Goal: Download file/media

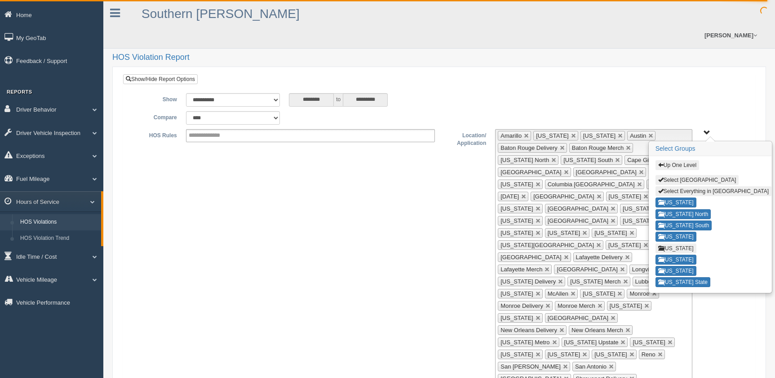
select select "**********"
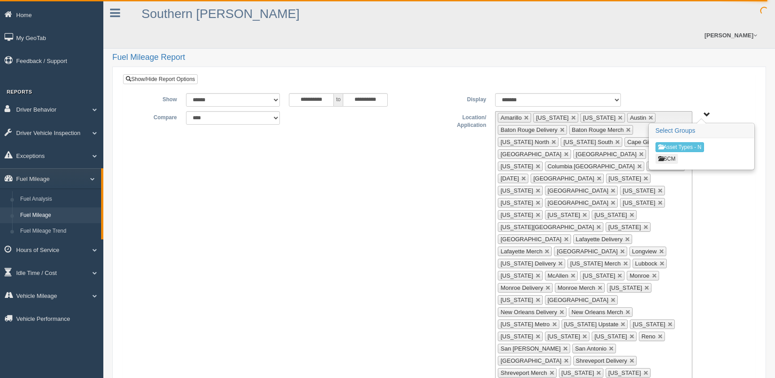
select select "******"
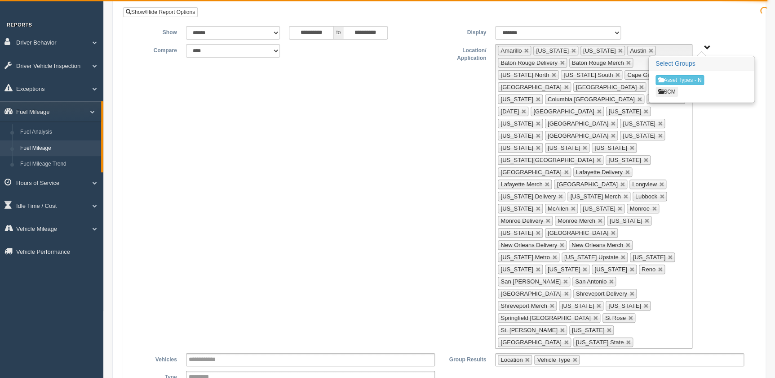
scroll to position [4, 0]
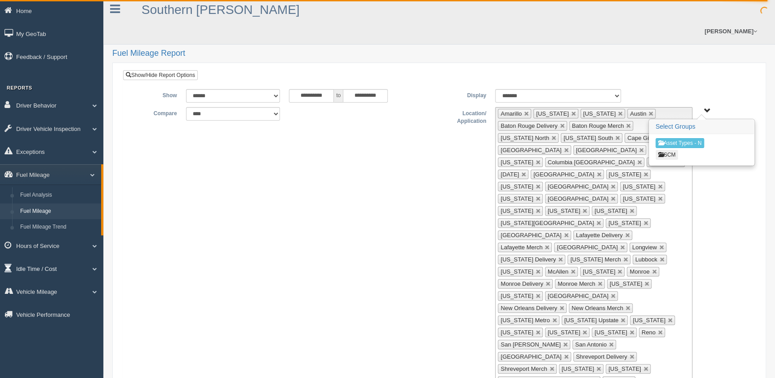
click at [94, 266] on span at bounding box center [91, 268] width 12 height 4
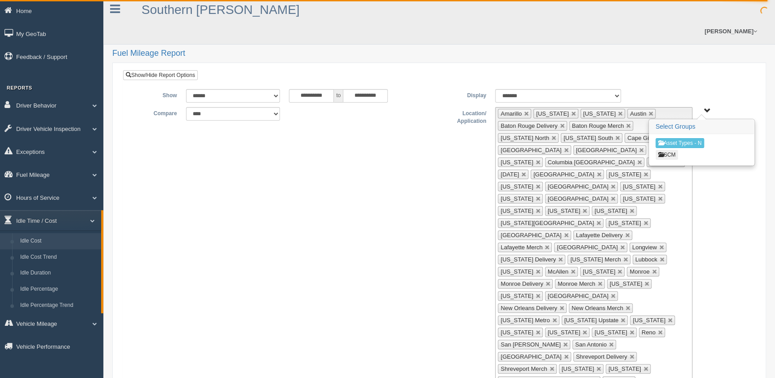
click at [59, 242] on link "Idle Cost" at bounding box center [58, 241] width 85 height 16
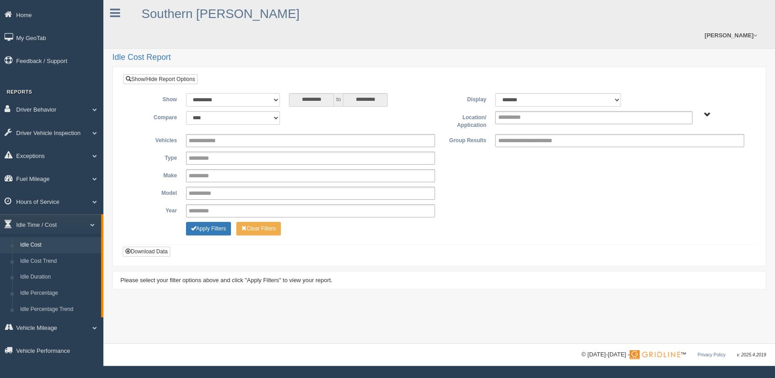
click at [244, 93] on select "**********" at bounding box center [233, 99] width 94 height 13
select select "**********"
click at [186, 93] on select "**********" at bounding box center [233, 99] width 94 height 13
type input "********"
type input "*********"
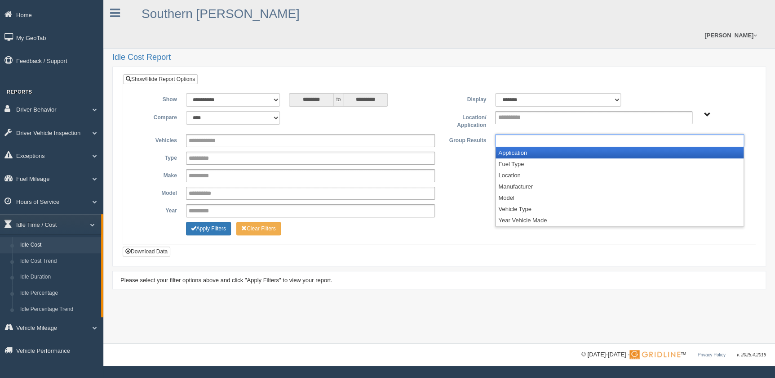
click at [527, 135] on input "text" at bounding box center [537, 140] width 79 height 11
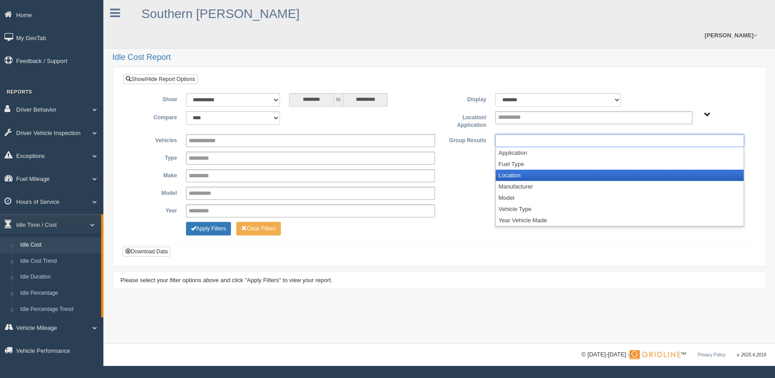
click at [535, 169] on li "Location" at bounding box center [620, 174] width 248 height 11
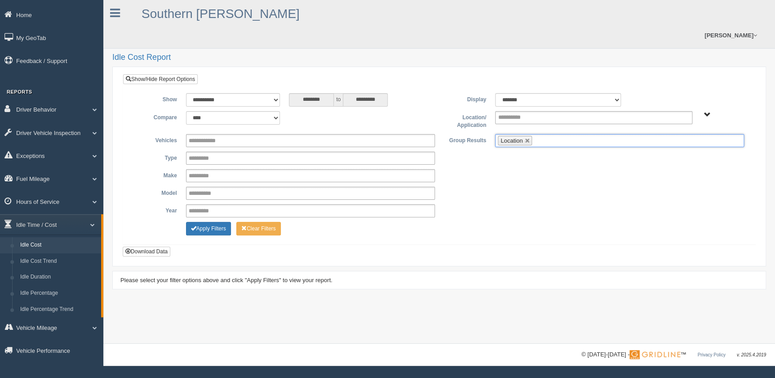
click at [562, 134] on ul "Location" at bounding box center [619, 140] width 249 height 13
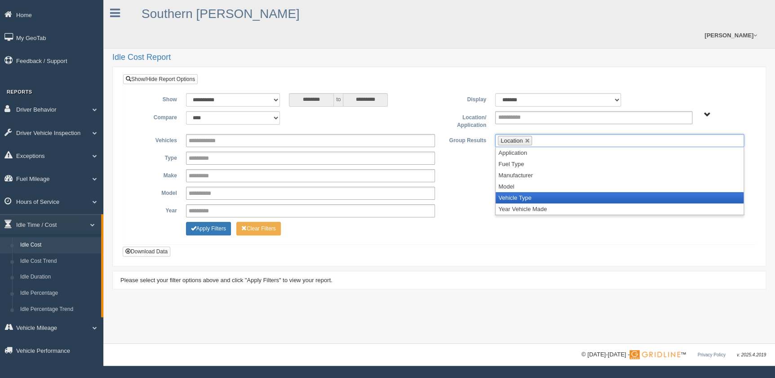
click at [562, 192] on li "Vehicle Type" at bounding box center [620, 197] width 248 height 11
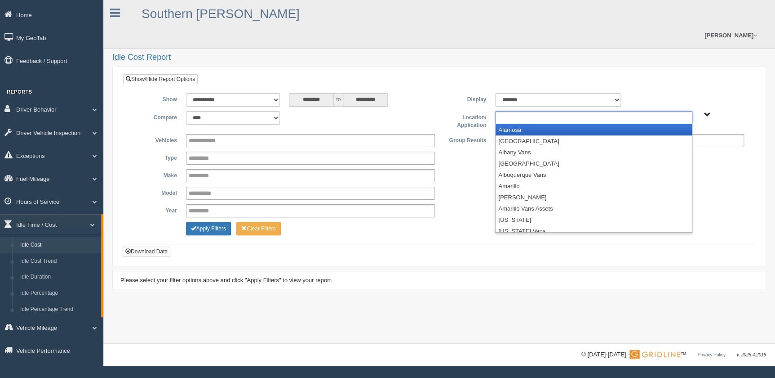
click at [608, 111] on ul at bounding box center [593, 117] width 197 height 13
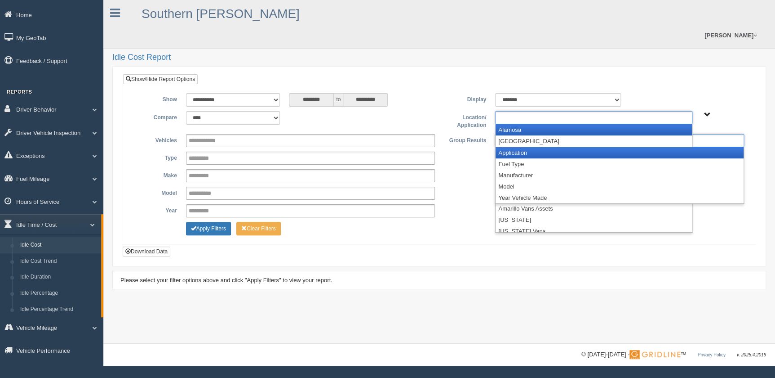
click at [712, 111] on div "Asset Types - N SCM" at bounding box center [723, 114] width 43 height 7
type input "**********"
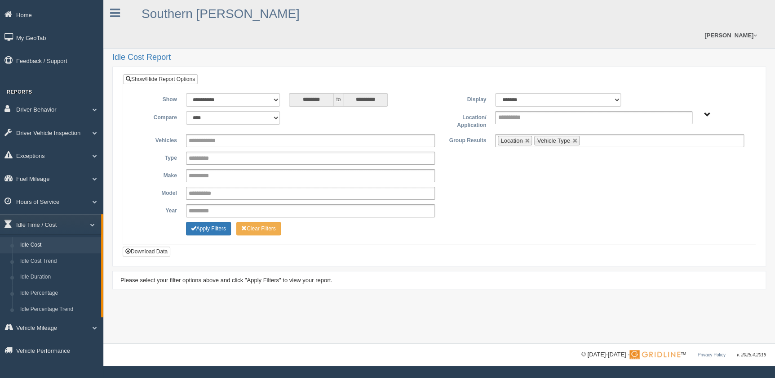
click at [709, 111] on span "Asset Types - N SCM" at bounding box center [707, 114] width 7 height 7
click at [679, 154] on button "SCM" at bounding box center [672, 159] width 23 height 10
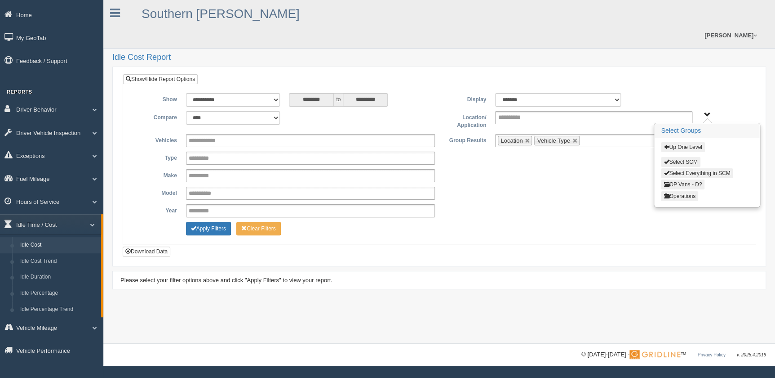
click at [690, 191] on button "Operations" at bounding box center [679, 196] width 37 height 10
drag, startPoint x: 722, startPoint y: 154, endPoint x: 710, endPoint y: 169, distance: 19.5
click at [715, 171] on div "Up One Level Select Operations Select Everything in Operations Central Region E…" at bounding box center [707, 178] width 105 height 80
click at [702, 179] on button "Central Region" at bounding box center [694, 184] width 67 height 10
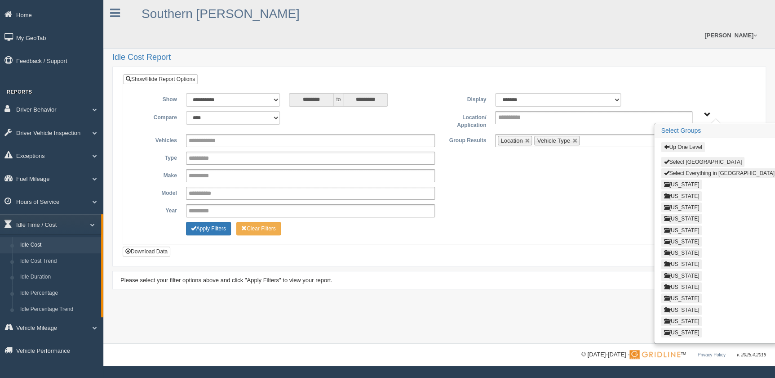
click at [710, 168] on button "Select Everything in Central Region" at bounding box center [719, 173] width 116 height 10
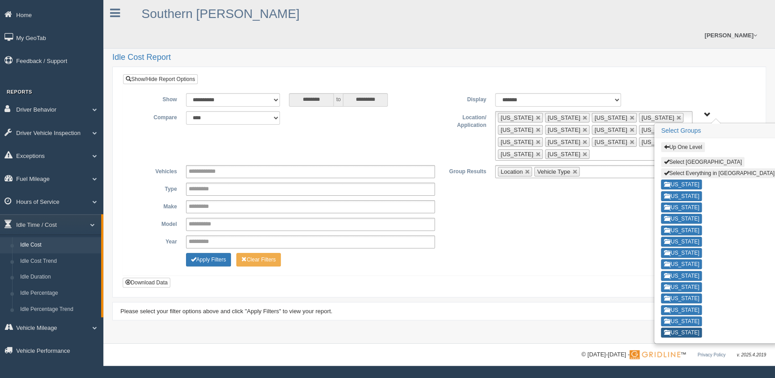
click at [679, 327] on button "Texas" at bounding box center [681, 332] width 41 height 10
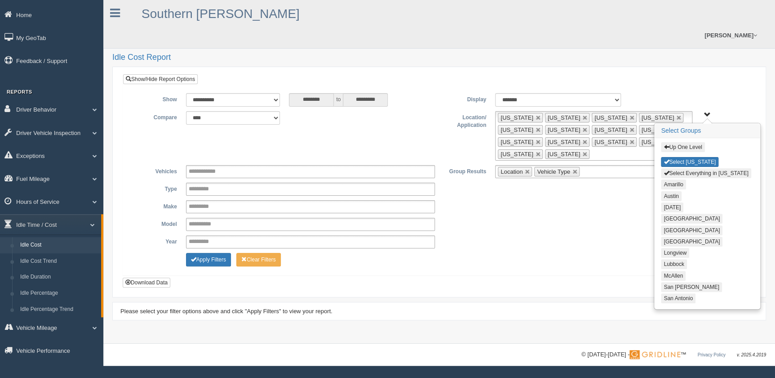
click at [721, 168] on button "Select Everything in Texas" at bounding box center [706, 173] width 90 height 10
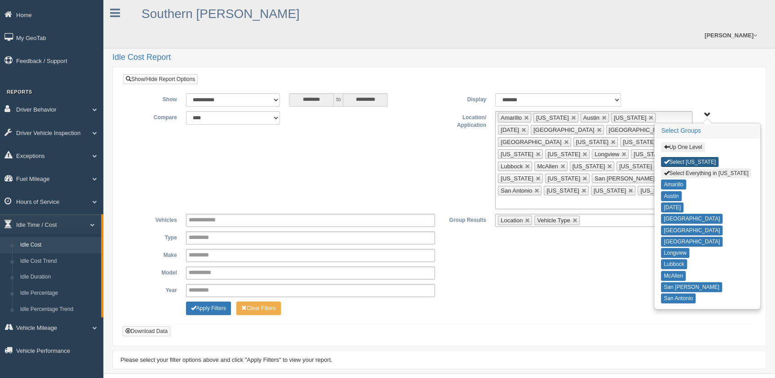
click at [688, 157] on button "Select Texas" at bounding box center [690, 162] width 58 height 10
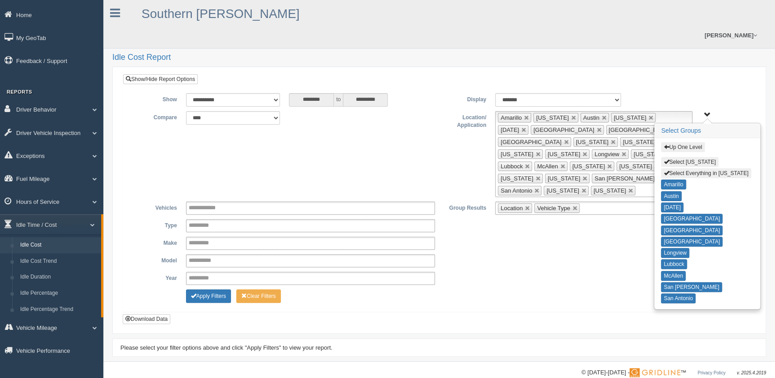
click at [692, 142] on button "Up One Level" at bounding box center [683, 147] width 44 height 10
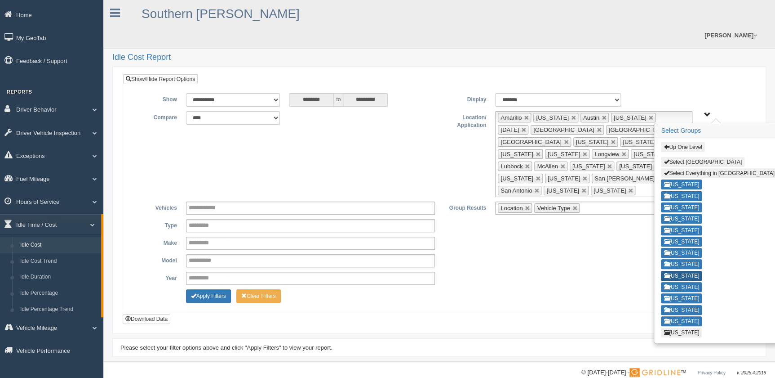
click at [688, 271] on button "Missouri" at bounding box center [681, 276] width 41 height 10
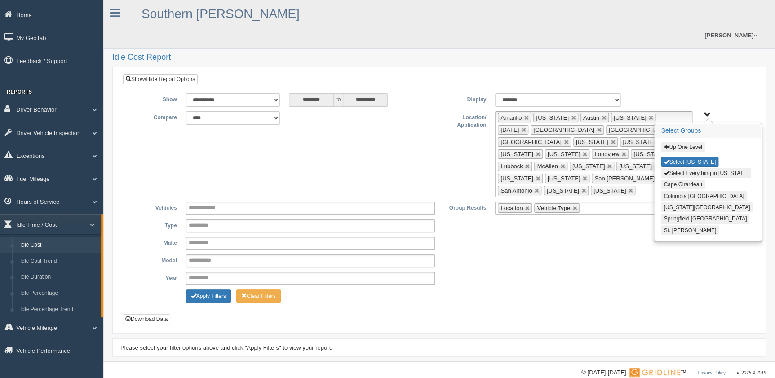
click at [706, 168] on button "Select Everything in Missouri" at bounding box center [706, 173] width 90 height 10
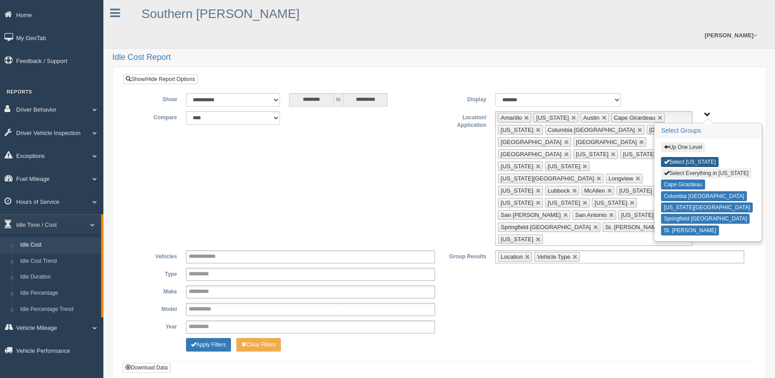
click at [681, 157] on button "Select Missouri" at bounding box center [690, 162] width 58 height 10
click at [680, 142] on button "Up One Level" at bounding box center [683, 147] width 44 height 10
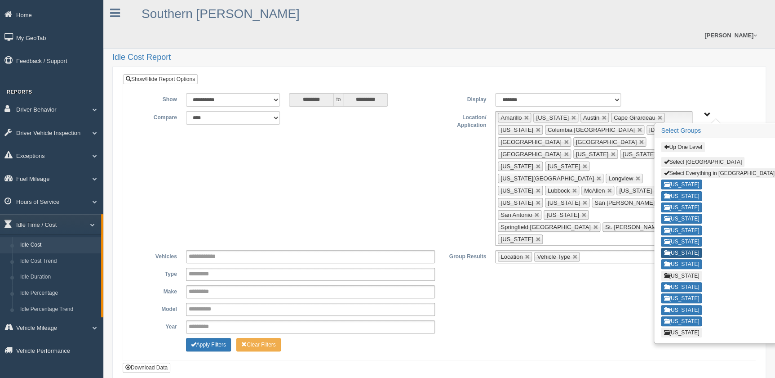
click at [687, 248] on button "Louisiana" at bounding box center [681, 253] width 41 height 10
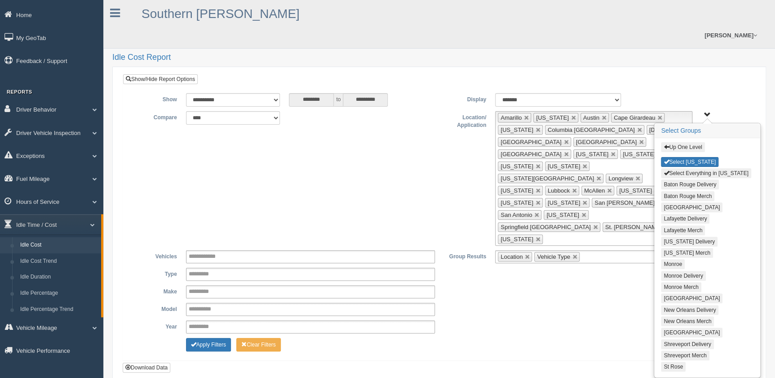
click at [702, 168] on button "Select Everything in Louisiana" at bounding box center [706, 173] width 90 height 10
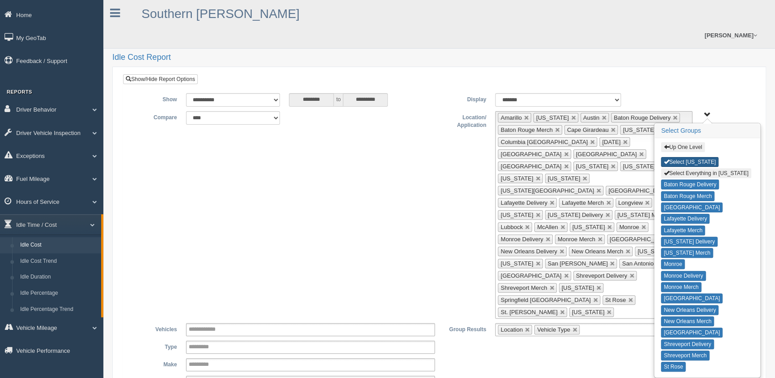
click at [696, 157] on button "Select Louisiana" at bounding box center [690, 162] width 58 height 10
click at [690, 142] on button "Up One Level" at bounding box center [683, 147] width 44 height 10
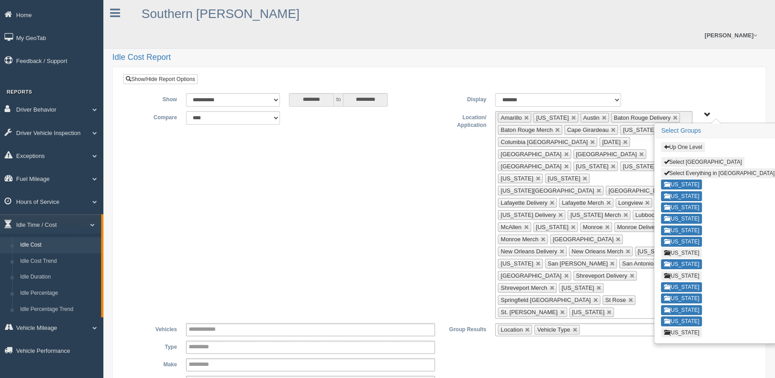
click at [674, 142] on button "Up One Level" at bounding box center [683, 147] width 44 height 10
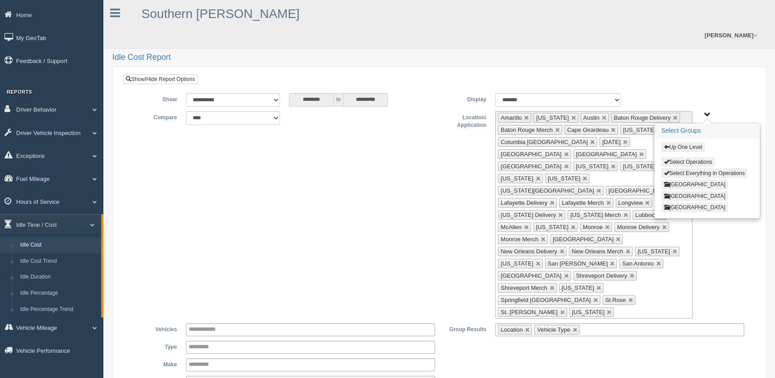
click at [691, 191] on button "East Region" at bounding box center [694, 196] width 67 height 10
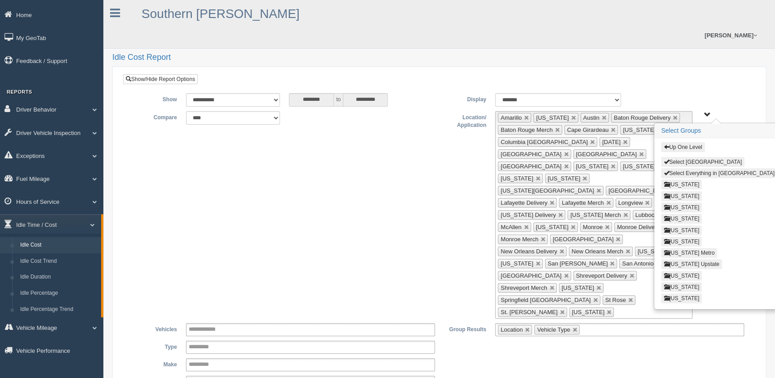
click at [715, 168] on button "Select Everything in East Region" at bounding box center [719, 173] width 116 height 10
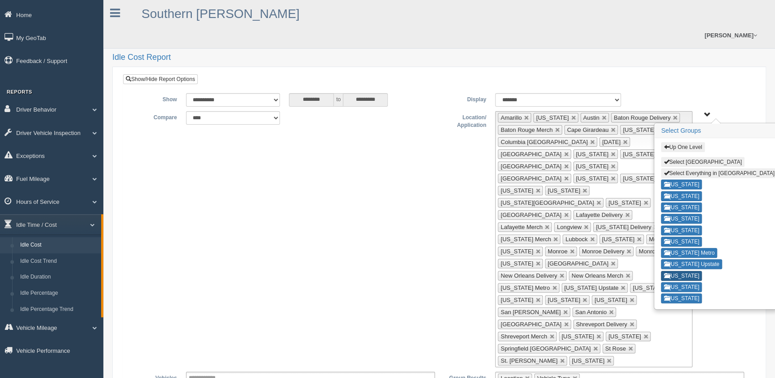
click at [678, 271] on button "Ohio" at bounding box center [681, 276] width 41 height 10
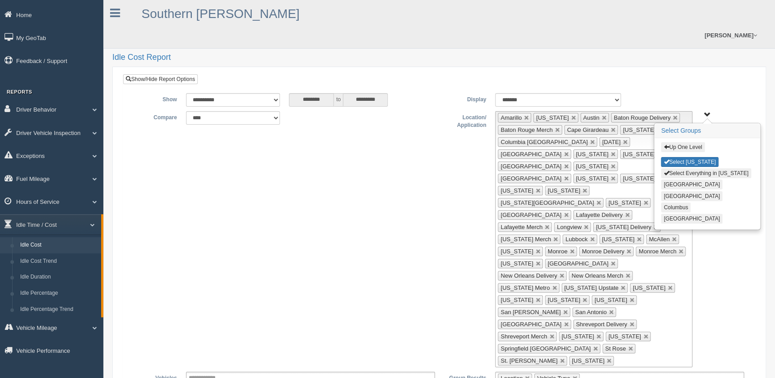
click at [693, 168] on button "Select Everything in Ohio" at bounding box center [706, 173] width 90 height 10
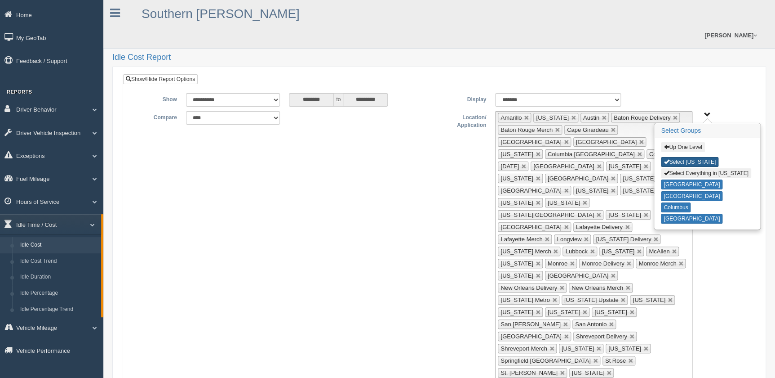
click at [685, 157] on button "Select Ohio" at bounding box center [690, 162] width 58 height 10
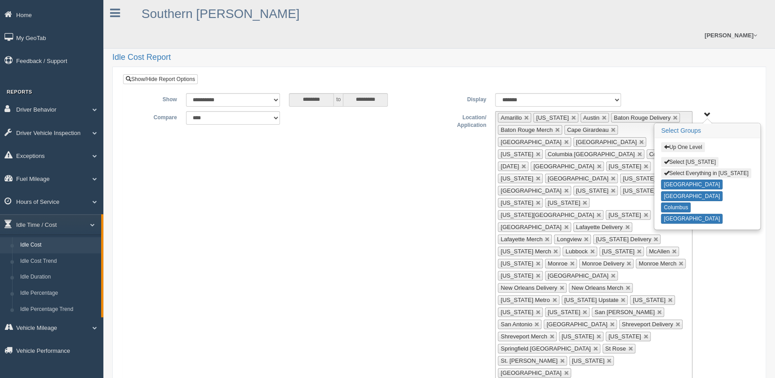
click at [685, 142] on button "Up One Level" at bounding box center [683, 147] width 44 height 10
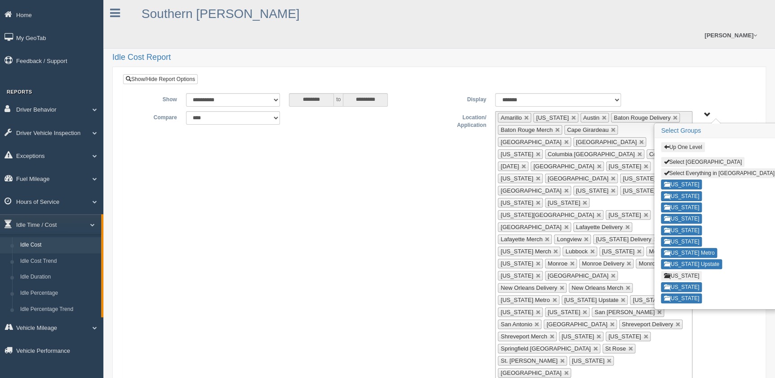
click at [684, 142] on button "Up One Level" at bounding box center [683, 147] width 44 height 10
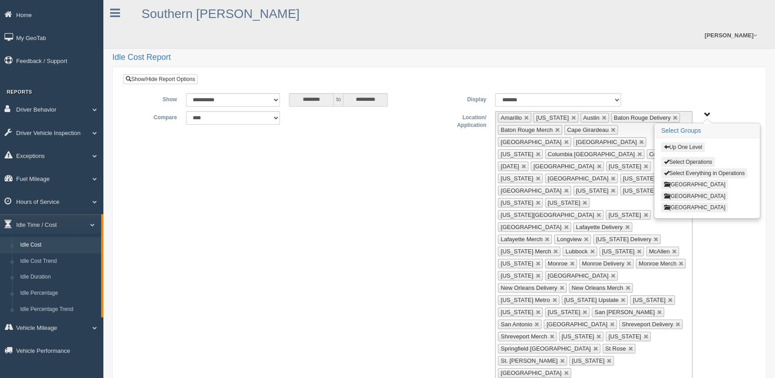
click at [698, 202] on button "West Region" at bounding box center [694, 207] width 67 height 10
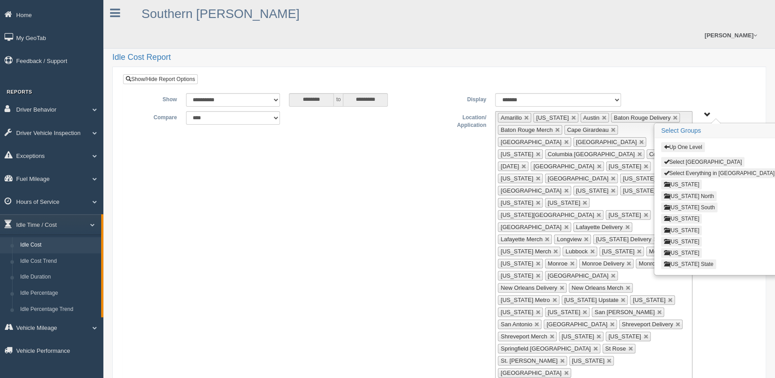
click at [709, 168] on button "Select Everything in [GEOGRAPHIC_DATA]" at bounding box center [719, 173] width 116 height 10
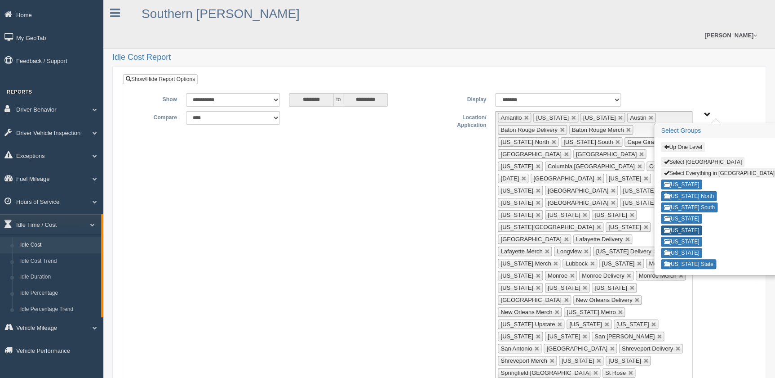
click at [682, 225] on button "[US_STATE]" at bounding box center [681, 230] width 41 height 10
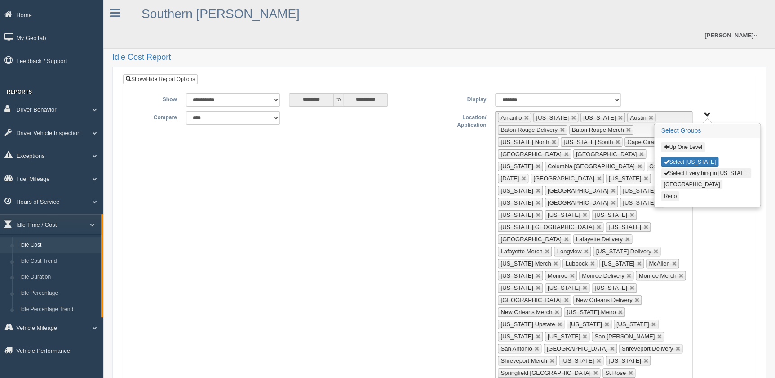
click at [697, 168] on button "Select Everything in Nevada" at bounding box center [706, 173] width 90 height 10
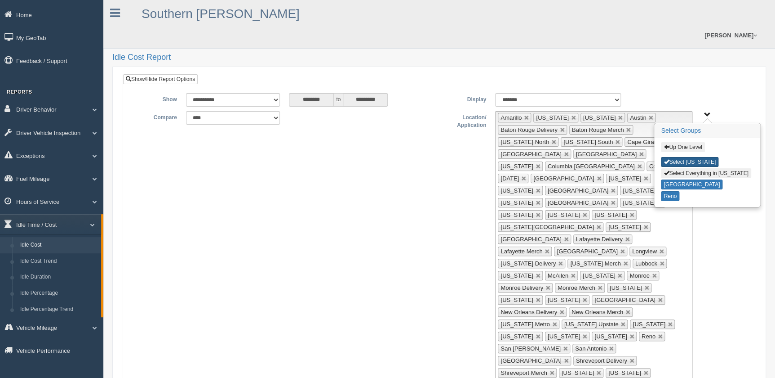
click at [692, 157] on button "Select Nevada" at bounding box center [690, 162] width 58 height 10
click at [688, 142] on button "Up One Level" at bounding box center [683, 147] width 44 height 10
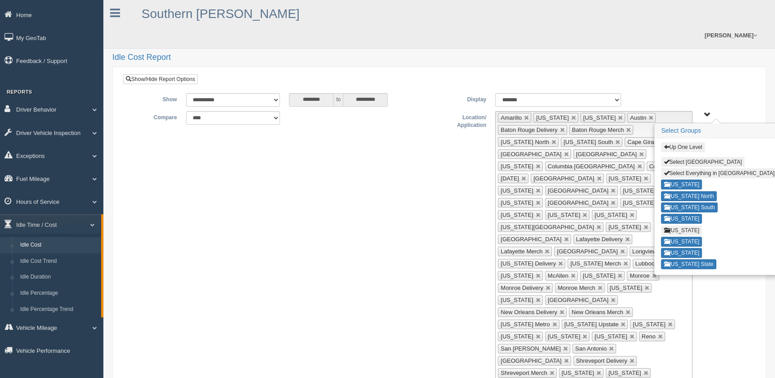
click at [726, 276] on div "**********" at bounding box center [439, 263] width 619 height 304
click at [730, 293] on div "**********" at bounding box center [439, 263] width 619 height 304
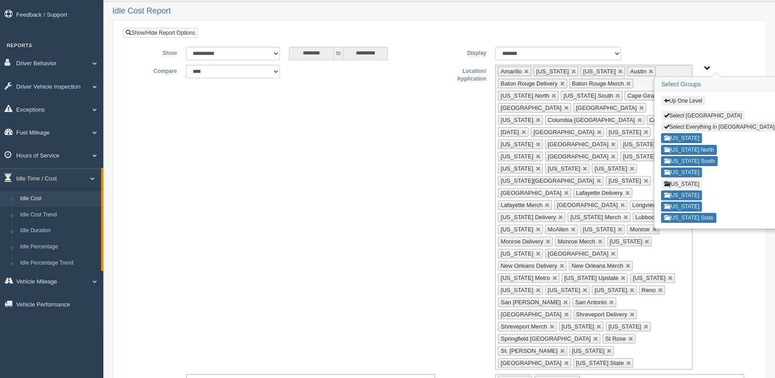
scroll to position [40, 0]
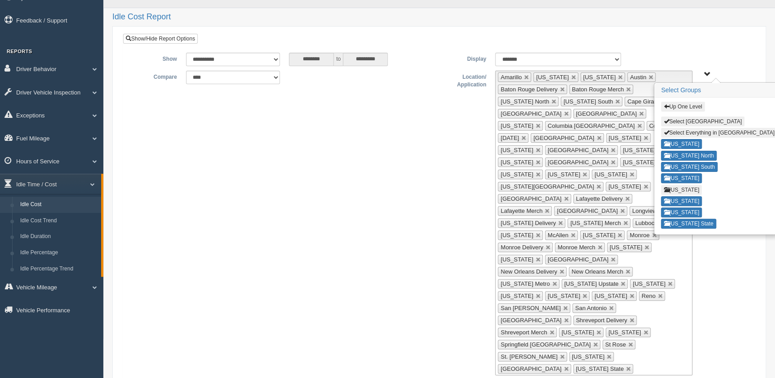
click at [705, 71] on span "Up One Level Select West Region Select Everything in West Region Arizona Califo…" at bounding box center [707, 74] width 7 height 7
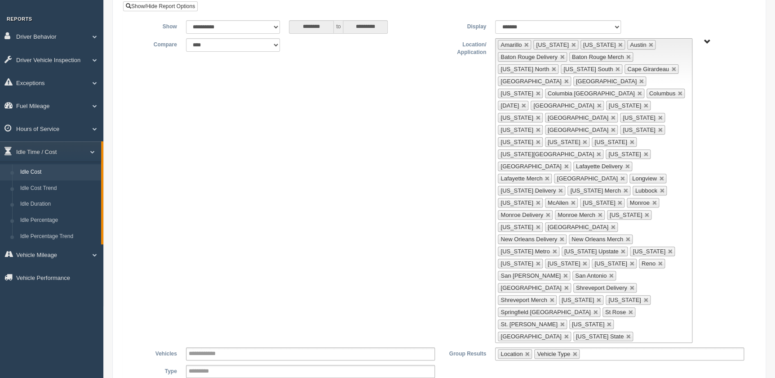
scroll to position [122, 0]
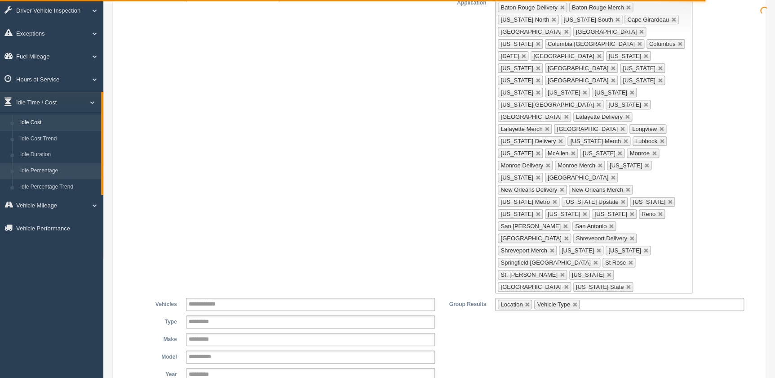
click at [49, 171] on link "Idle Percentage" at bounding box center [58, 171] width 85 height 16
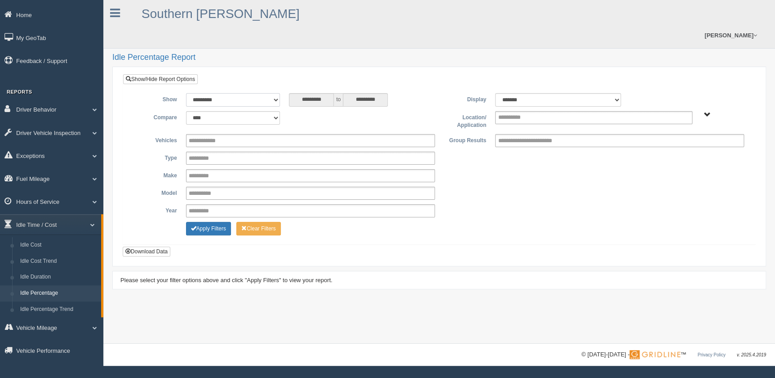
click at [267, 93] on select "**********" at bounding box center [233, 99] width 94 height 13
select select "**********"
click at [186, 93] on select "**********" at bounding box center [233, 99] width 94 height 13
type input "********"
type input "*********"
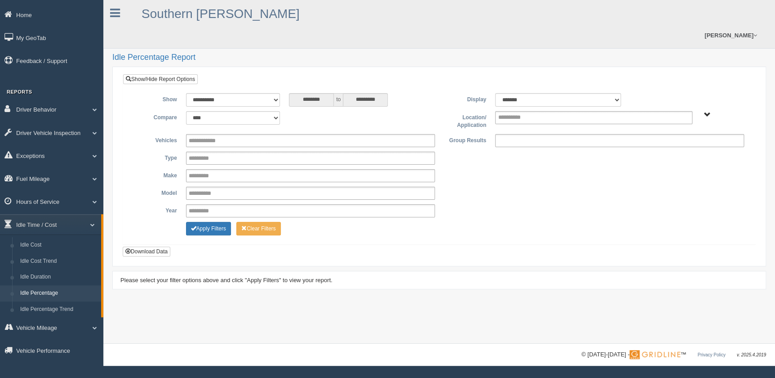
click at [584, 134] on ul at bounding box center [619, 140] width 249 height 13
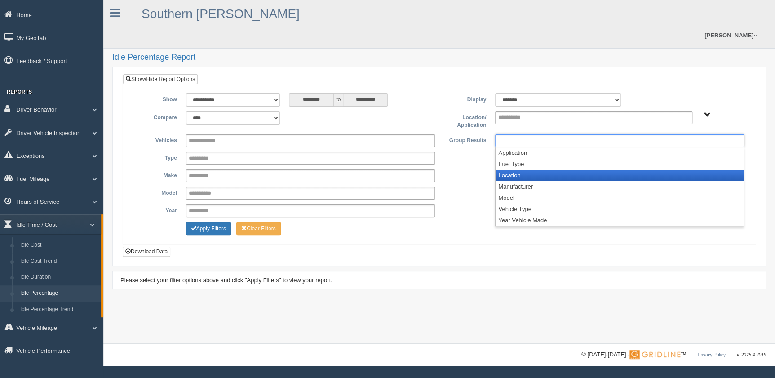
click at [526, 169] on li "Location" at bounding box center [620, 174] width 248 height 11
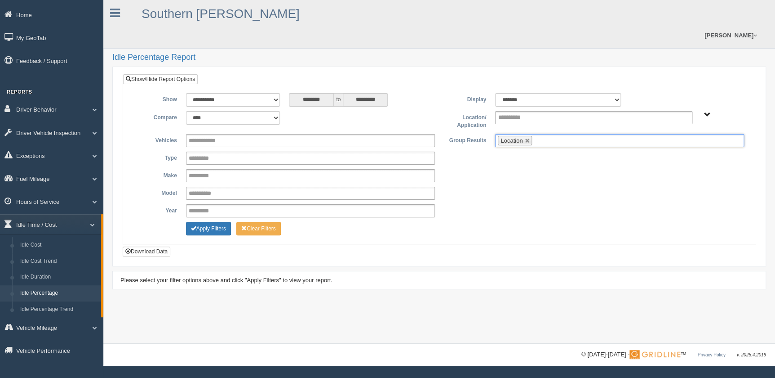
click at [555, 134] on ul "Location" at bounding box center [619, 140] width 249 height 13
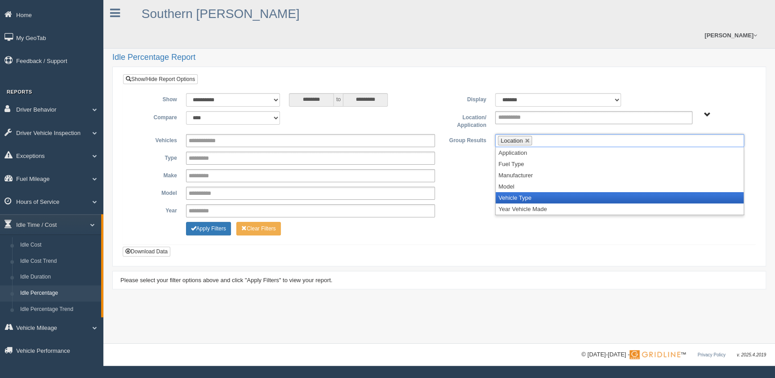
click at [530, 192] on li "Vehicle Type" at bounding box center [620, 197] width 248 height 11
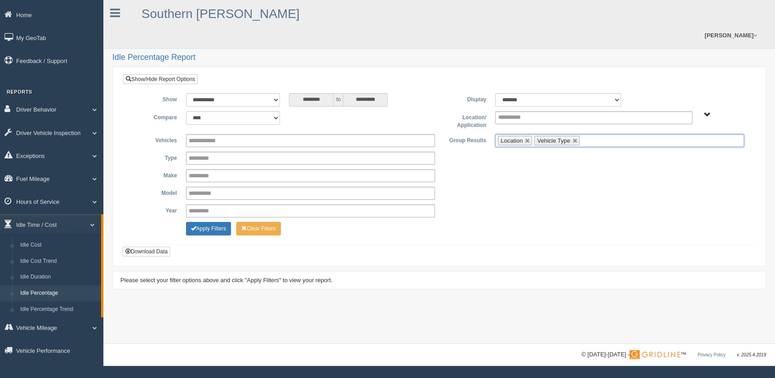
click at [706, 111] on span "Asset Types - N SCM" at bounding box center [707, 114] width 7 height 7
click at [665, 156] on span "button" at bounding box center [666, 158] width 5 height 5
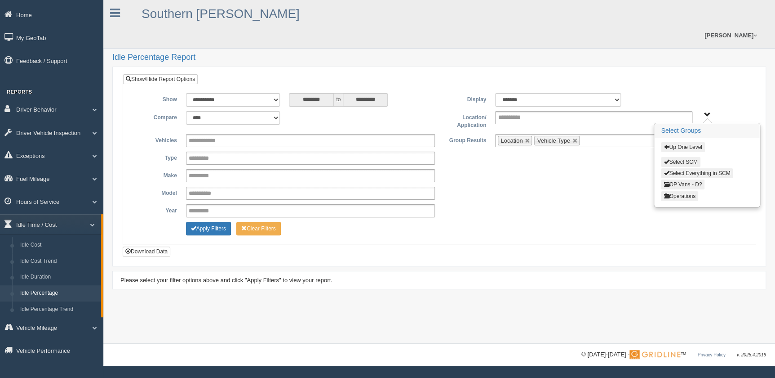
click at [689, 191] on button "Operations" at bounding box center [679, 196] width 37 height 10
click at [695, 179] on button "Central Region" at bounding box center [694, 184] width 67 height 10
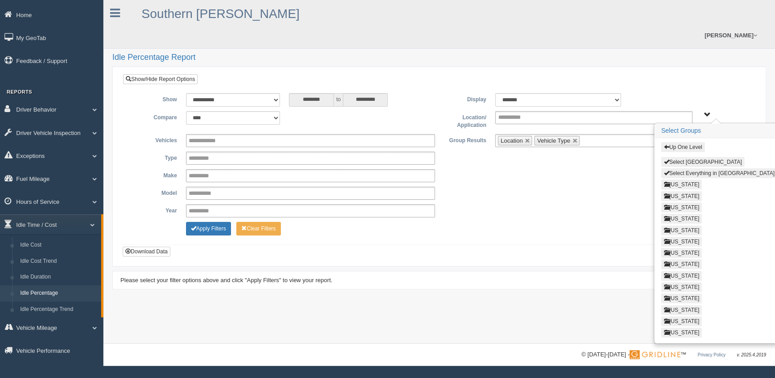
click at [712, 168] on button "Select Everything in Central Region" at bounding box center [719, 173] width 116 height 10
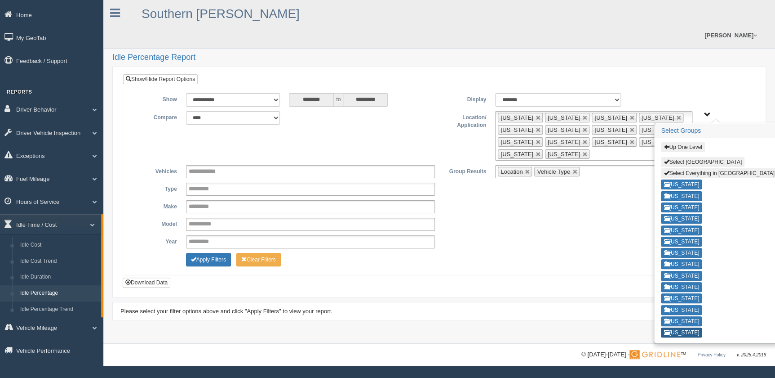
click at [676, 327] on button "Texas" at bounding box center [681, 332] width 41 height 10
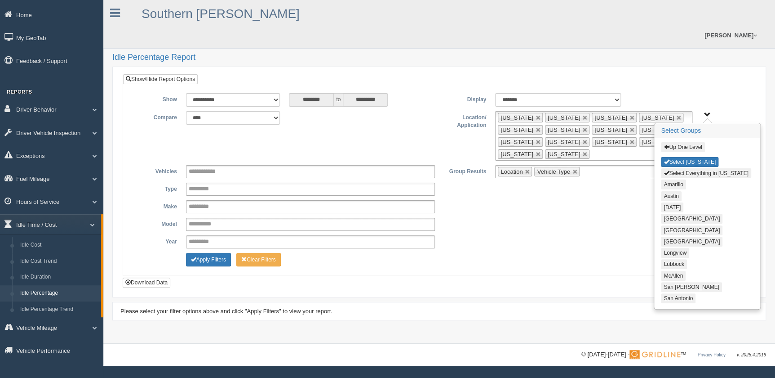
click at [701, 168] on button "Select Everything in Texas" at bounding box center [706, 173] width 90 height 10
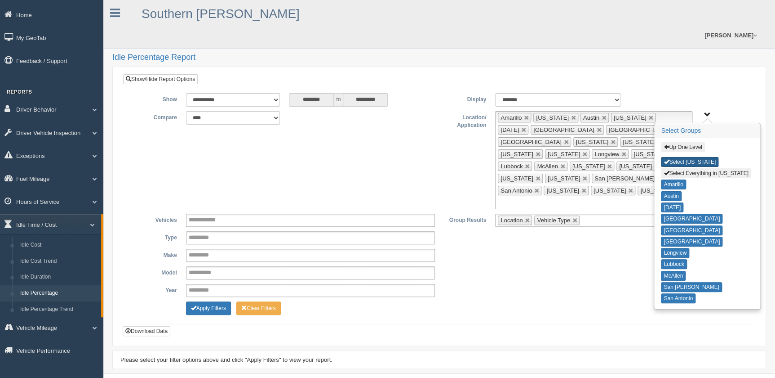
click at [693, 157] on button "Select Texas" at bounding box center [690, 162] width 58 height 10
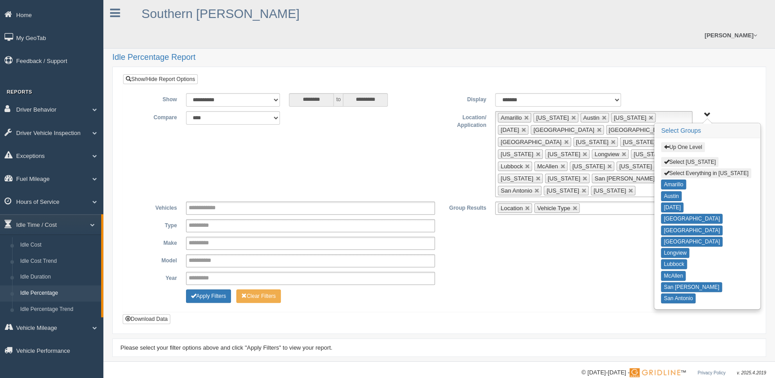
click at [689, 142] on button "Up One Level" at bounding box center [683, 147] width 44 height 10
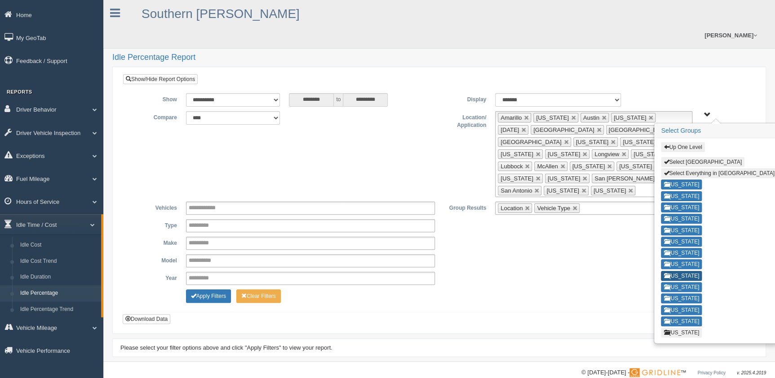
click at [687, 271] on button "Missouri" at bounding box center [681, 276] width 41 height 10
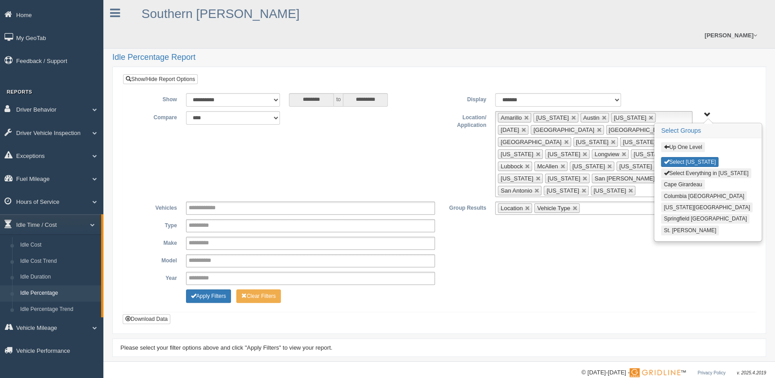
click at [702, 168] on button "Select Everything in Missouri" at bounding box center [706, 173] width 90 height 10
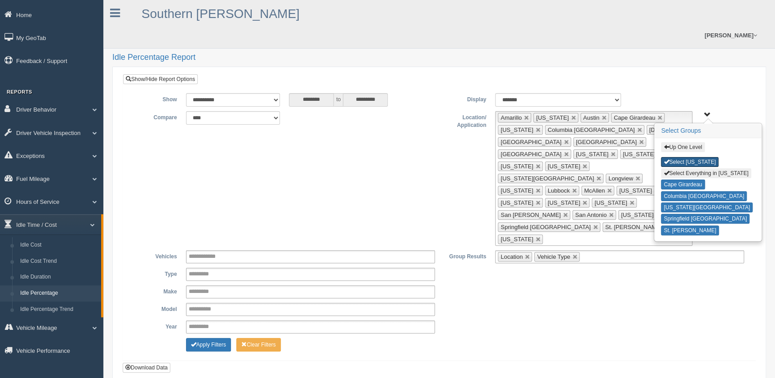
click at [693, 157] on button "Select Missouri" at bounding box center [690, 162] width 58 height 10
click at [685, 142] on button "Up One Level" at bounding box center [683, 147] width 44 height 10
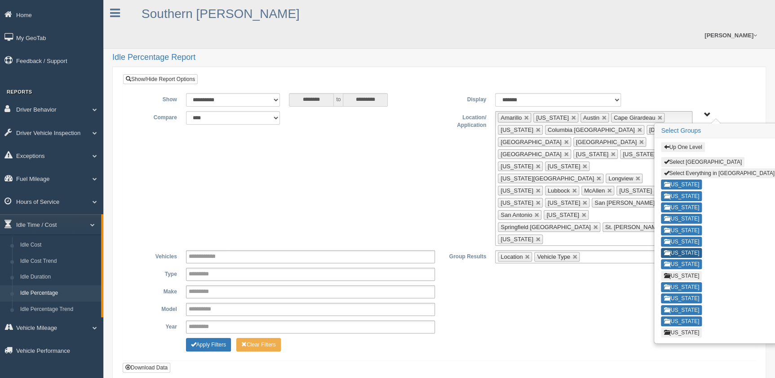
click at [687, 248] on button "Louisiana" at bounding box center [681, 253] width 41 height 10
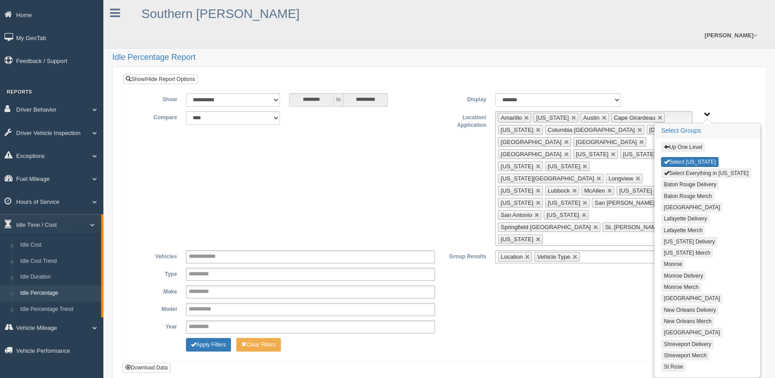
click at [709, 168] on button "Select Everything in Louisiana" at bounding box center [706, 173] width 90 height 10
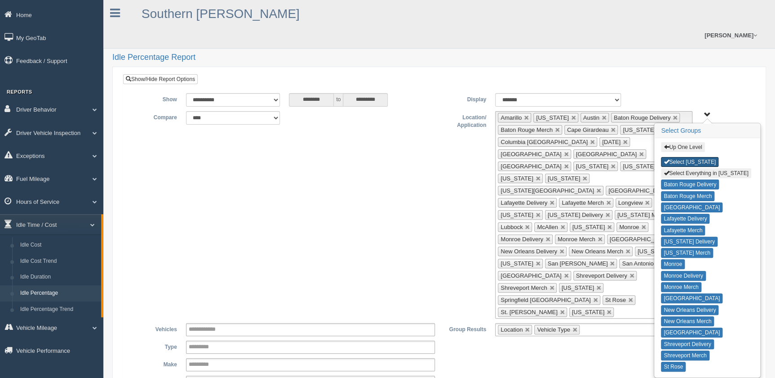
drag, startPoint x: 699, startPoint y: 138, endPoint x: 693, endPoint y: 134, distance: 7.5
click at [699, 157] on button "Select Louisiana" at bounding box center [690, 162] width 58 height 10
click at [684, 142] on button "Up One Level" at bounding box center [683, 147] width 44 height 10
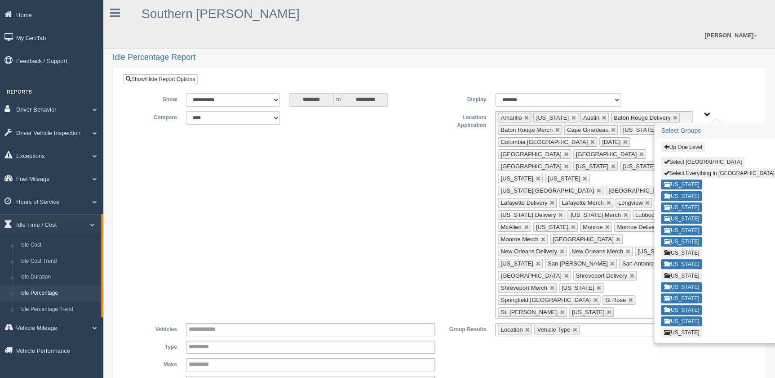
click at [683, 142] on button "Up One Level" at bounding box center [683, 147] width 44 height 10
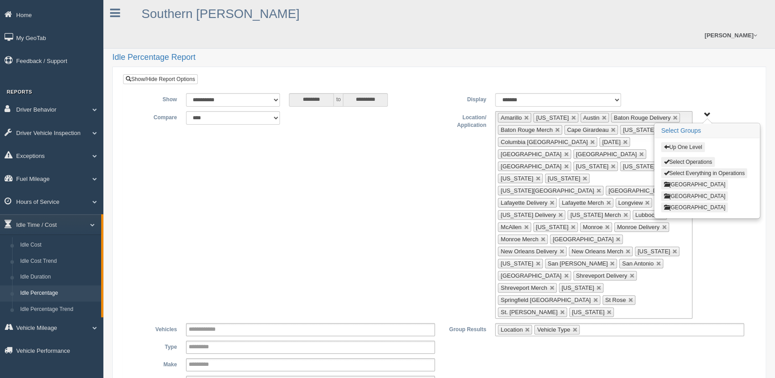
click at [685, 191] on button "East Region" at bounding box center [694, 196] width 67 height 10
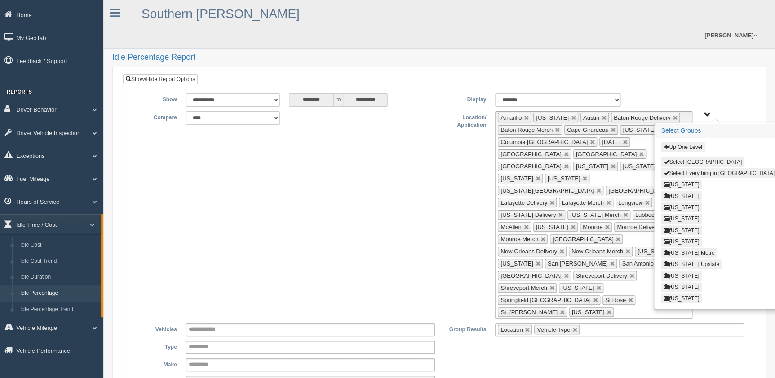
click at [710, 168] on button "Select Everything in East Region" at bounding box center [719, 173] width 116 height 10
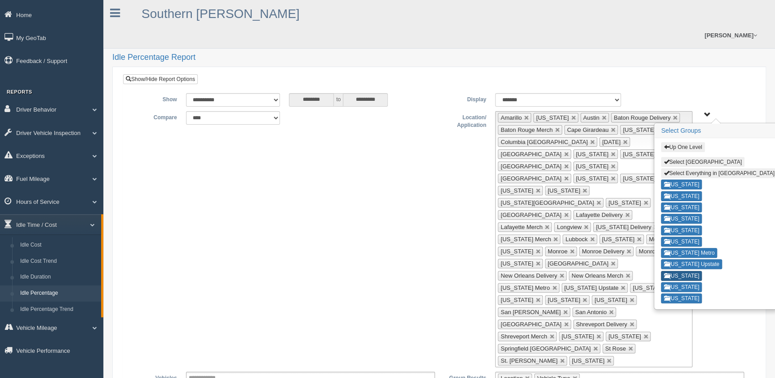
click at [679, 271] on button "Ohio" at bounding box center [681, 276] width 41 height 10
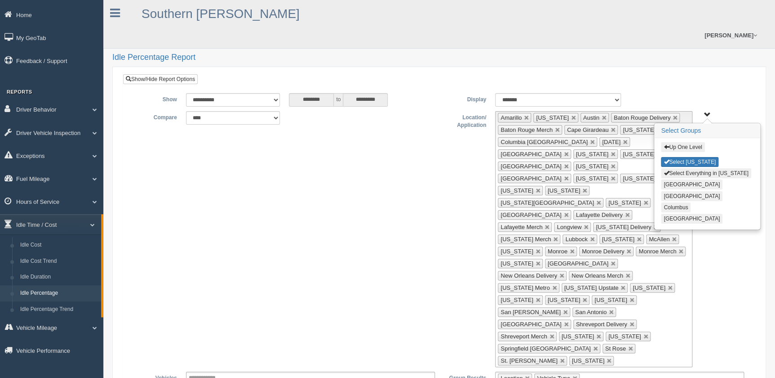
click at [683, 168] on button "Select Everything in Ohio" at bounding box center [706, 173] width 90 height 10
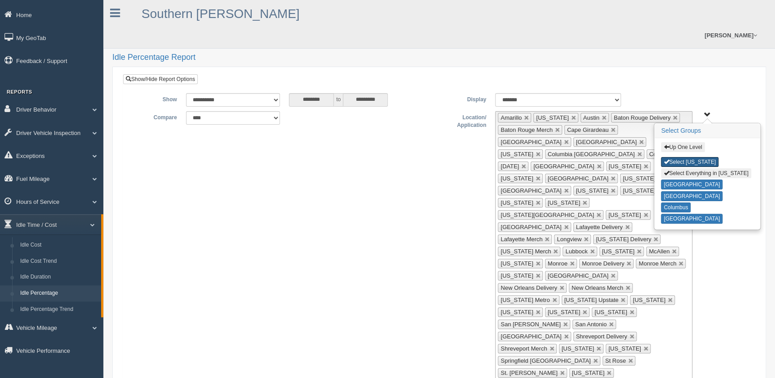
click at [681, 157] on button "Select Ohio" at bounding box center [690, 162] width 58 height 10
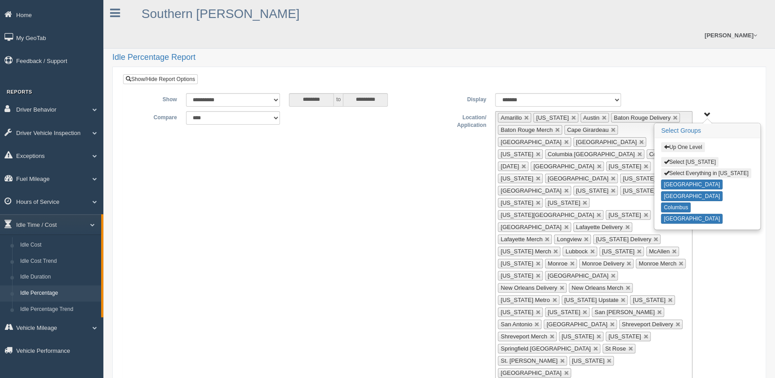
click at [683, 142] on button "Up One Level" at bounding box center [683, 147] width 44 height 10
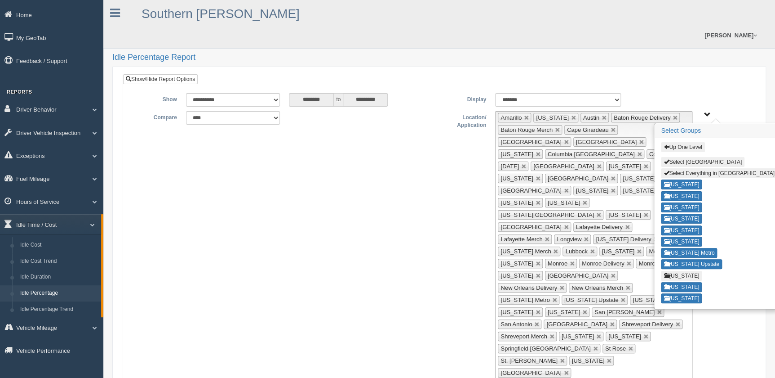
click at [683, 142] on button "Up One Level" at bounding box center [683, 147] width 44 height 10
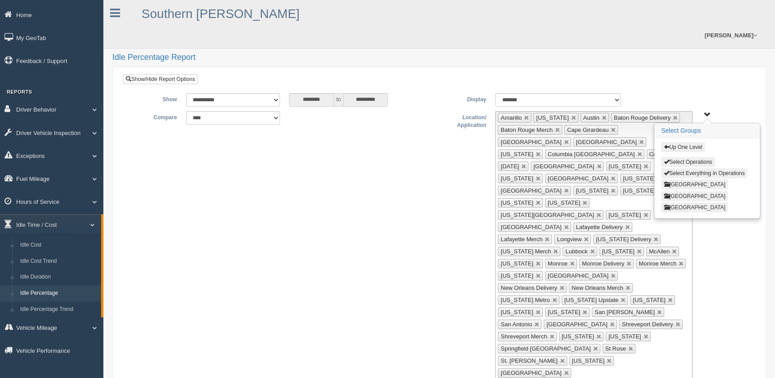
click at [692, 202] on button "West Region" at bounding box center [694, 207] width 67 height 10
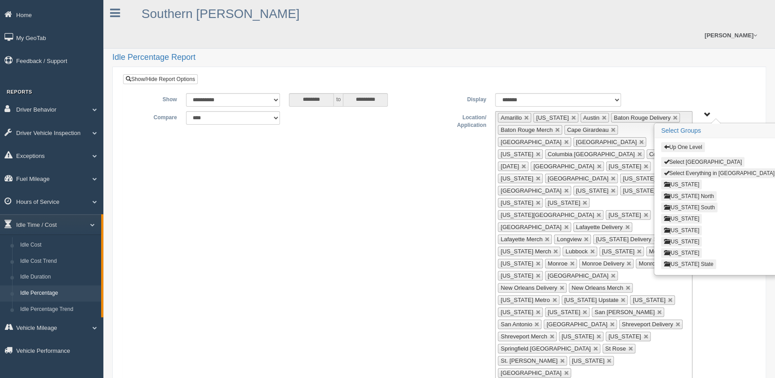
click at [701, 168] on button "Select Everything in [GEOGRAPHIC_DATA]" at bounding box center [719, 173] width 116 height 10
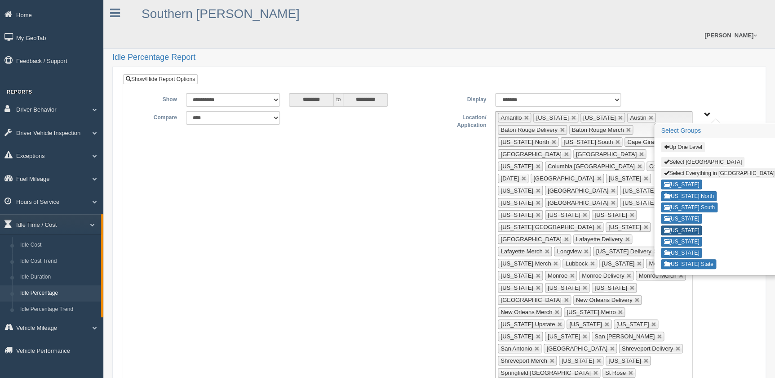
click at [680, 225] on button "[US_STATE]" at bounding box center [681, 230] width 41 height 10
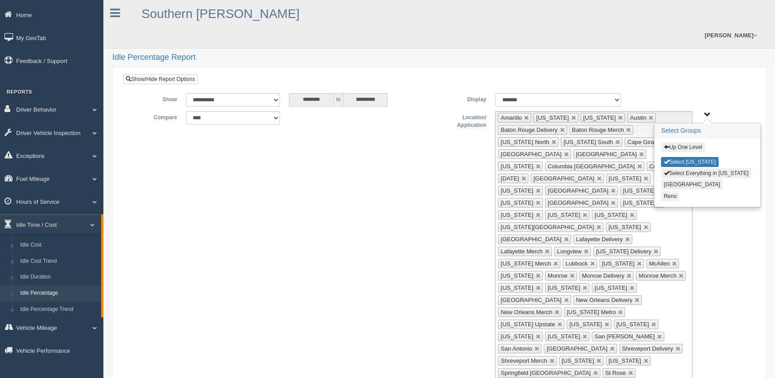
click at [697, 168] on button "Select Everything in Nevada" at bounding box center [706, 173] width 90 height 10
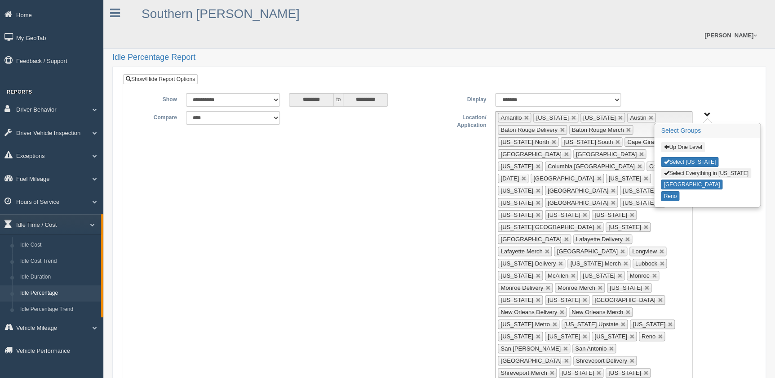
click at [696, 157] on button "Select Nevada" at bounding box center [690, 162] width 58 height 10
click at [694, 142] on button "Up One Level" at bounding box center [683, 147] width 44 height 10
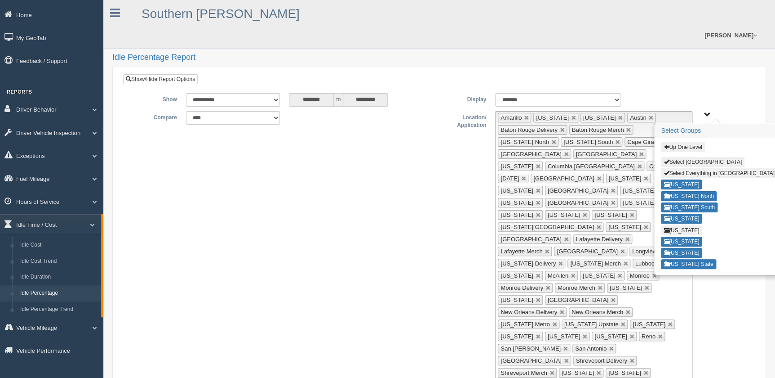
click at [716, 286] on div "**********" at bounding box center [439, 263] width 619 height 304
click at [702, 93] on div "**********" at bounding box center [439, 308] width 619 height 430
click at [706, 111] on span "Up One Level Select West Region Select Everything in West Region Arizona Califo…" at bounding box center [707, 114] width 7 height 7
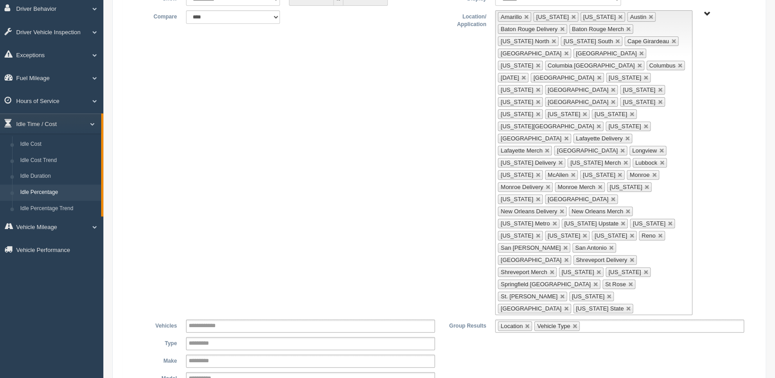
scroll to position [126, 0]
